Goal: Information Seeking & Learning: Check status

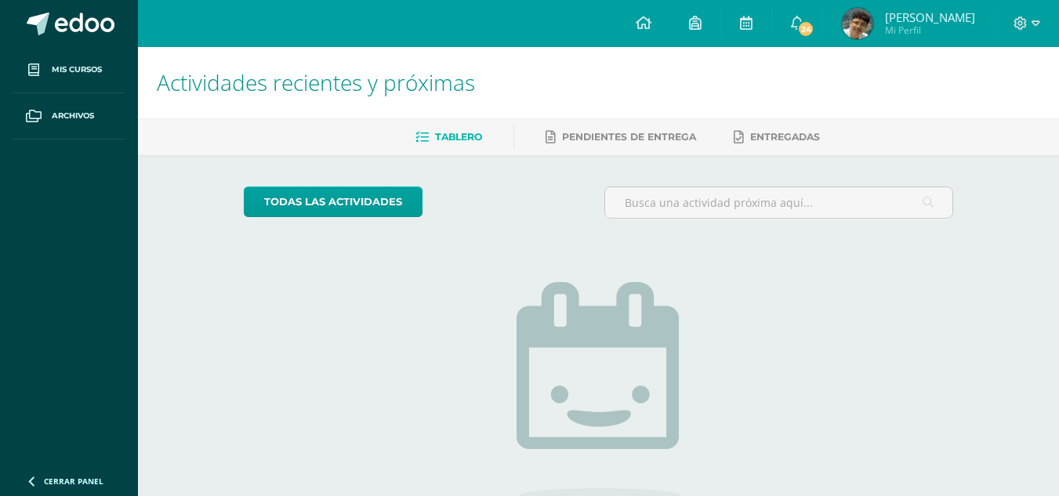
click at [884, 25] on span "[PERSON_NAME] Mi Perfil" at bounding box center [909, 23] width 140 height 31
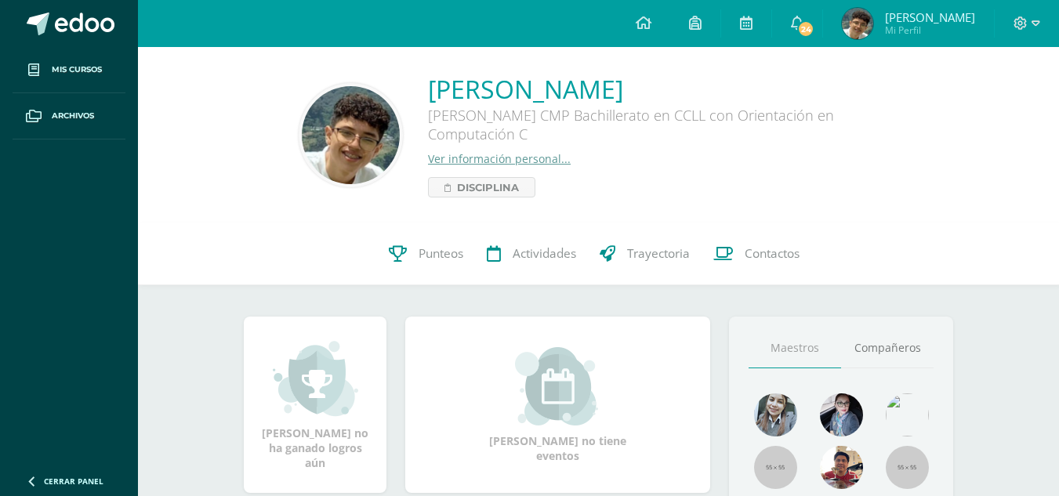
click at [886, 24] on span "[PERSON_NAME] Mi Perfil" at bounding box center [909, 23] width 140 height 31
click at [454, 248] on span "Punteos" at bounding box center [441, 253] width 45 height 16
